Goal: Transaction & Acquisition: Purchase product/service

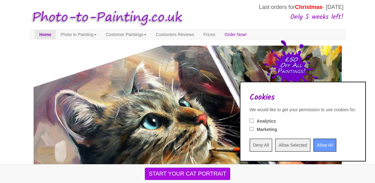
click at [250, 146] on input "Deny All" at bounding box center [261, 145] width 23 height 13
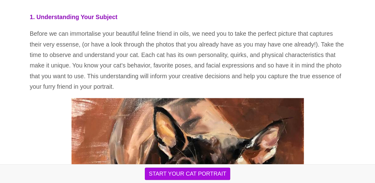
scroll to position [328, 0]
click at [232, 92] on p "Before we can immortalise your beautiful feline friend in oils, we need you to …" at bounding box center [188, 60] width 316 height 64
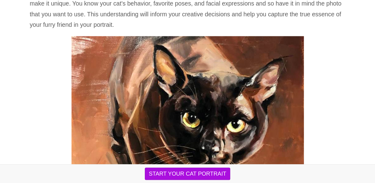
scroll to position [390, 0]
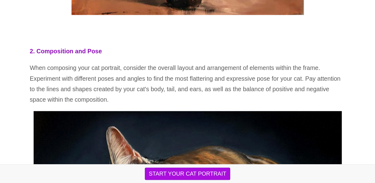
click at [234, 94] on p "When composing your cat portrait, consider the overall layout and arrangement o…" at bounding box center [188, 84] width 316 height 42
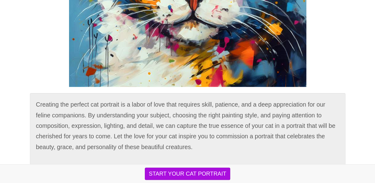
scroll to position [2424, 0]
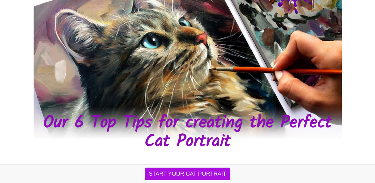
scroll to position [81, 0]
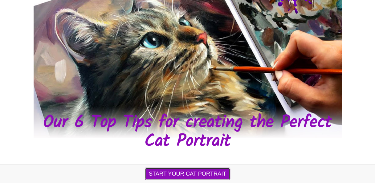
click at [183, 171] on button "START YOUR CAT PORTRAIT" at bounding box center [187, 174] width 85 height 12
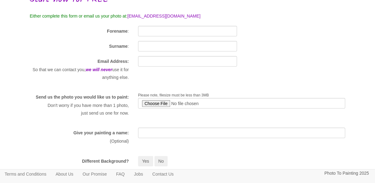
scroll to position [52, 0]
